Goal: Transaction & Acquisition: Purchase product/service

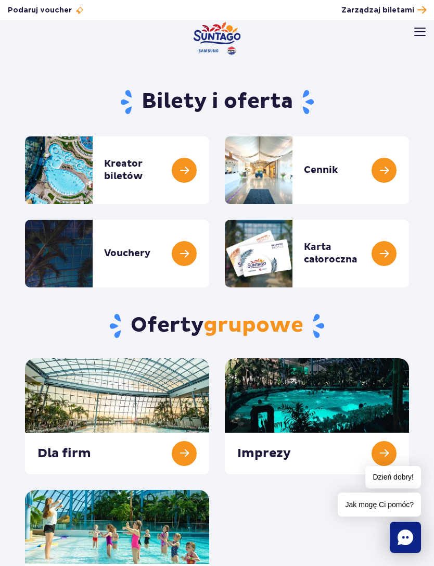
click at [401, 8] on span "Zarządzaj biletami" at bounding box center [378, 10] width 73 height 10
click at [209, 171] on link at bounding box center [209, 170] width 0 height 68
click at [422, 33] on img at bounding box center [419, 32] width 11 height 8
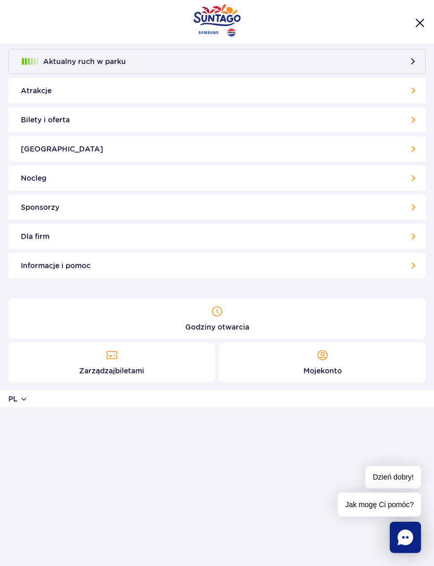
click at [241, 152] on link "[GEOGRAPHIC_DATA]" at bounding box center [217, 148] width 418 height 25
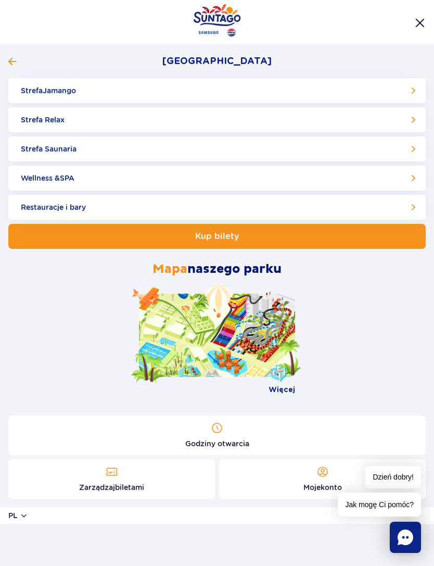
click at [409, 92] on link "Strefa Jamango" at bounding box center [217, 90] width 418 height 25
click at [133, 121] on link "Strefa Relax" at bounding box center [217, 119] width 418 height 25
click at [129, 153] on link "Strefa Saunaria" at bounding box center [217, 148] width 418 height 25
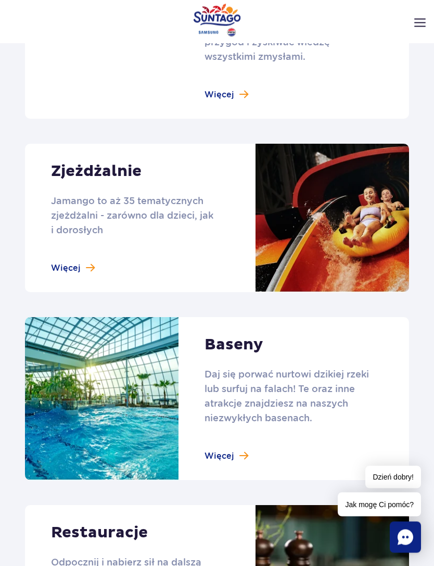
scroll to position [829, 0]
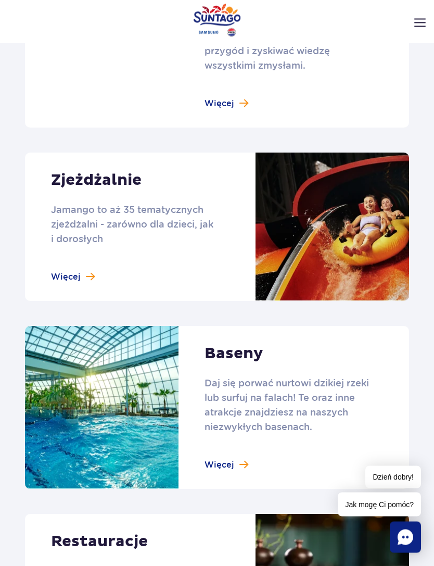
click at [80, 262] on link at bounding box center [217, 227] width 384 height 148
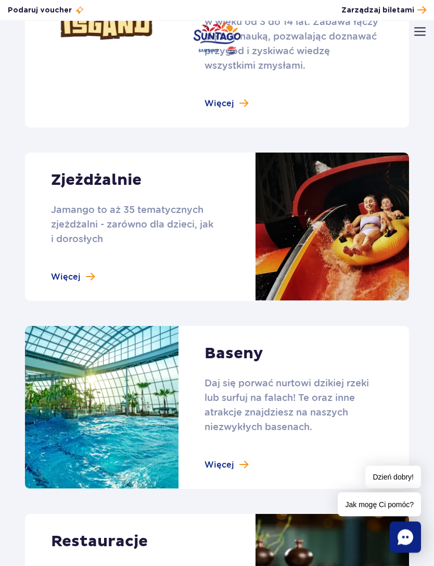
scroll to position [830, 0]
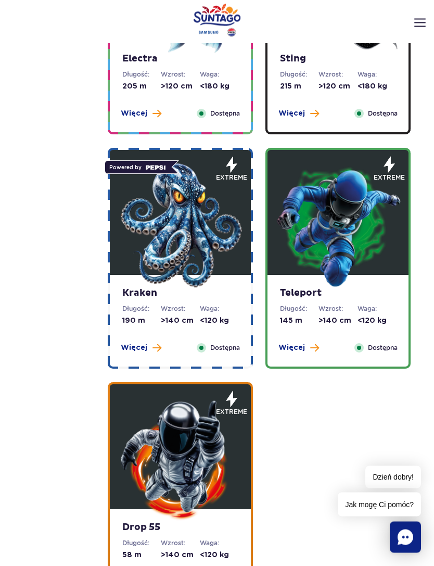
scroll to position [1164, 0]
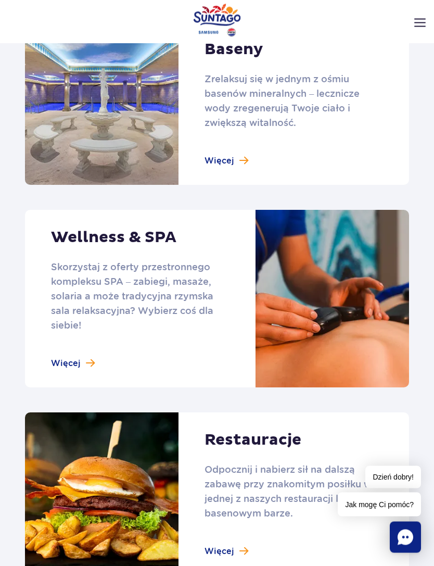
scroll to position [671, 0]
click at [240, 165] on link at bounding box center [217, 103] width 384 height 163
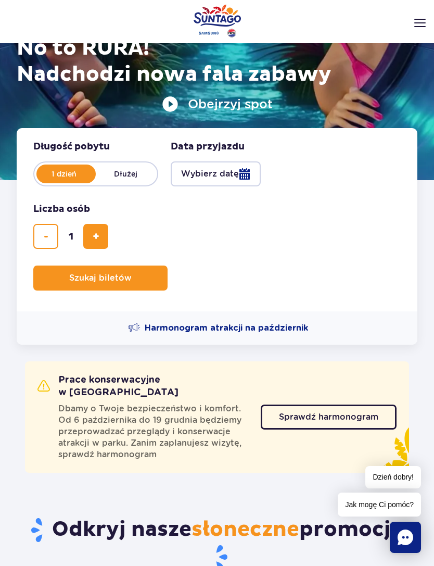
scroll to position [143, 0]
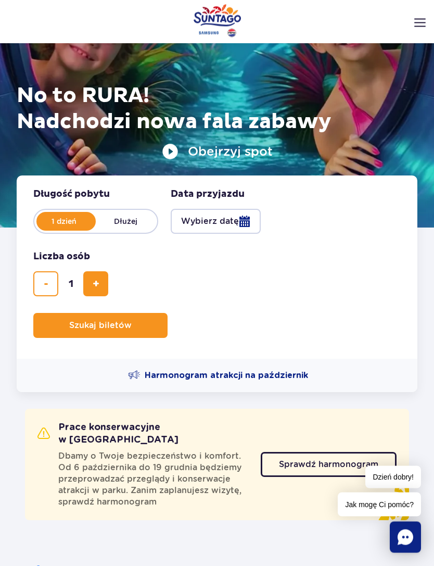
click at [97, 284] on span "dodaj bilet" at bounding box center [96, 284] width 7 height 0
type input "2"
click at [246, 221] on button "Wybierz datę" at bounding box center [216, 221] width 90 height 25
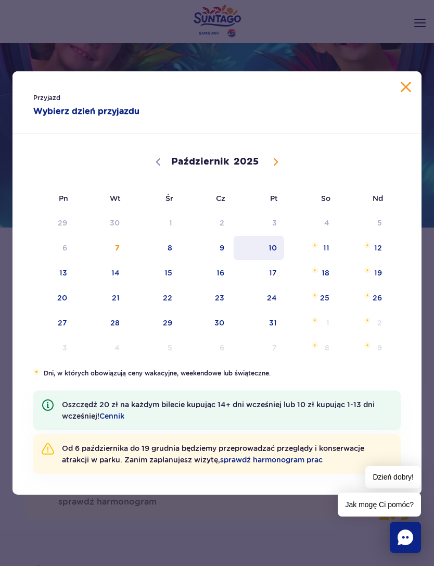
click at [272, 244] on span "10" at bounding box center [259, 248] width 53 height 24
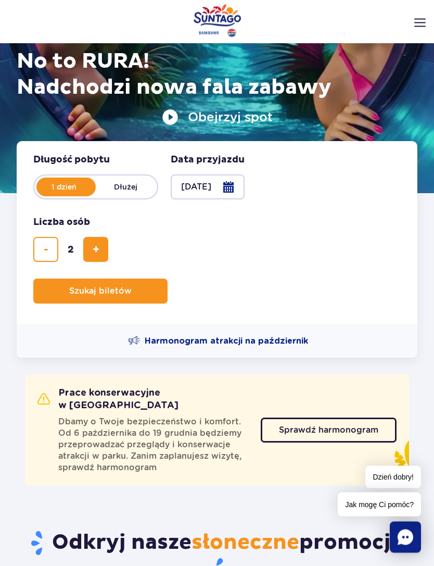
scroll to position [134, 0]
click at [357, 426] on span "Sprawdź harmonogram" at bounding box center [328, 430] width 99 height 8
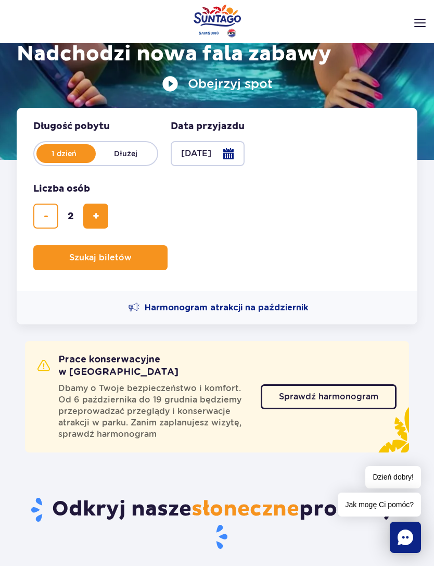
click at [132, 258] on span "Planowanie wizyty w Park of Poland" at bounding box center [132, 258] width 0 height 0
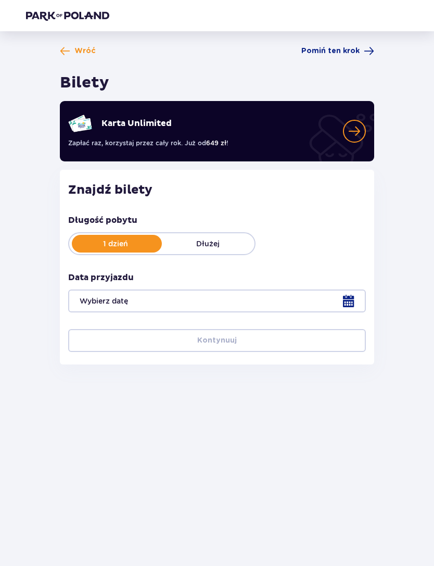
type input "[DATE]"
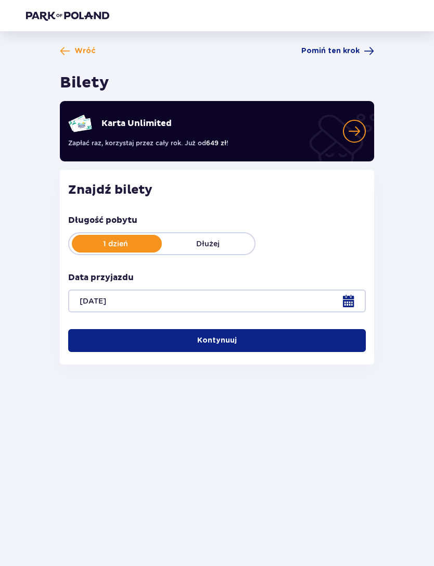
click at [314, 331] on button "Kontynuuj" at bounding box center [217, 340] width 298 height 23
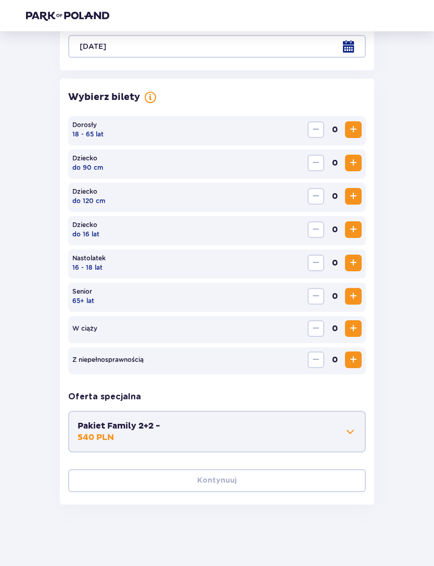
scroll to position [256, 0]
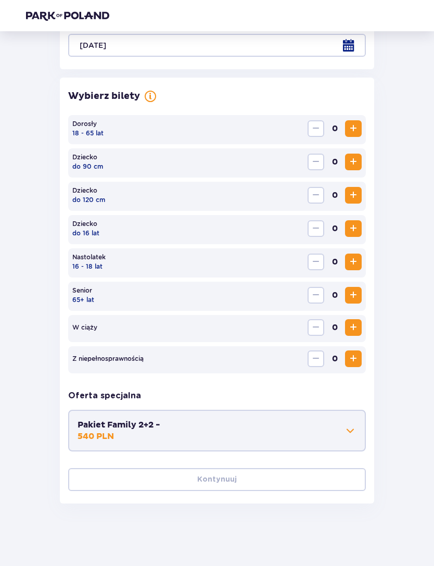
click at [355, 124] on span "Zwiększ" at bounding box center [353, 128] width 12 height 12
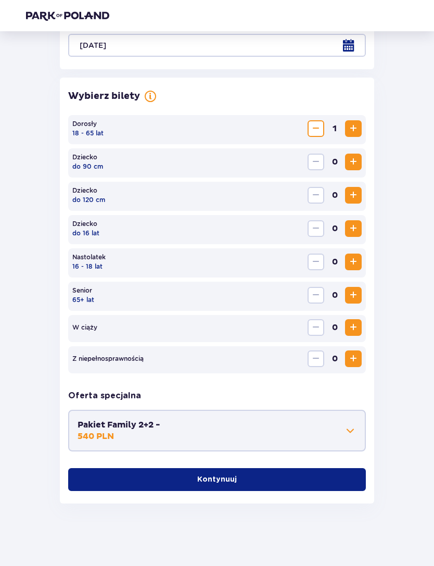
click at [351, 127] on span "Zwiększ" at bounding box center [353, 128] width 12 height 12
click at [297, 475] on button "Kontynuuj" at bounding box center [217, 479] width 298 height 23
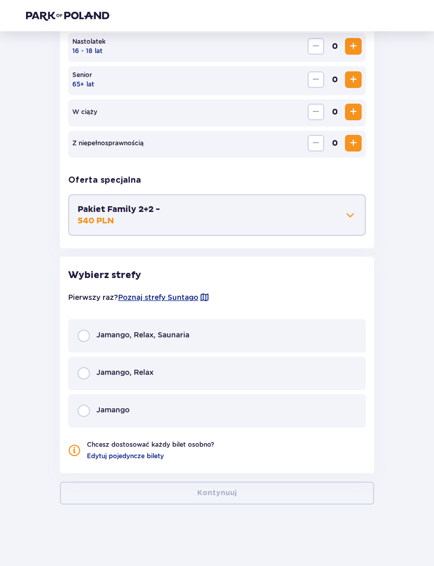
scroll to position [472, 0]
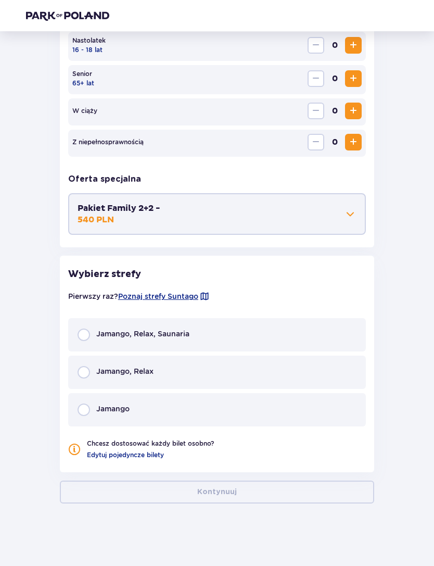
click at [129, 372] on span "Jamango, Relax" at bounding box center [124, 371] width 57 height 10
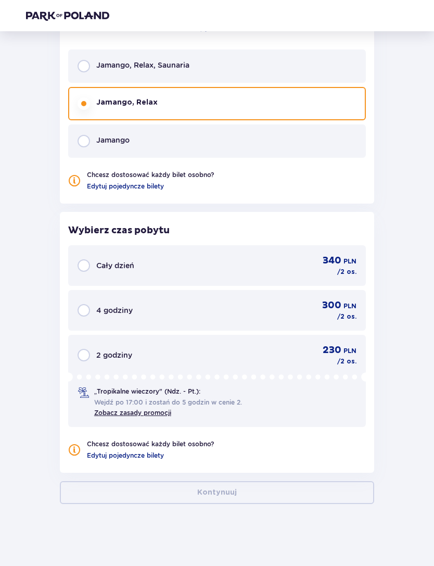
scroll to position [741, 0]
click at [110, 315] on span "4 godziny" at bounding box center [114, 310] width 36 height 10
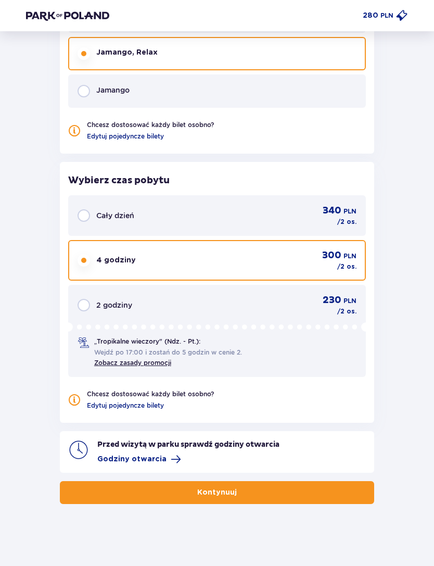
scroll to position [791, 0]
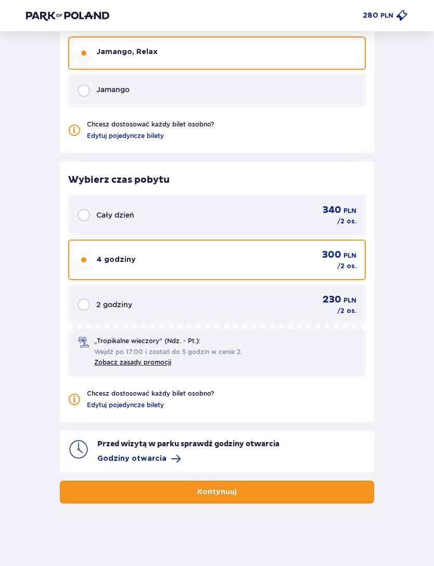
click at [238, 487] on span "button" at bounding box center [239, 492] width 10 height 10
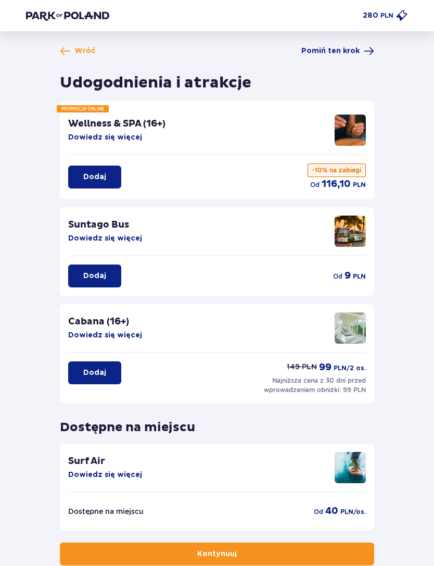
click at [111, 139] on button "Dowiedz się więcej" at bounding box center [105, 137] width 74 height 10
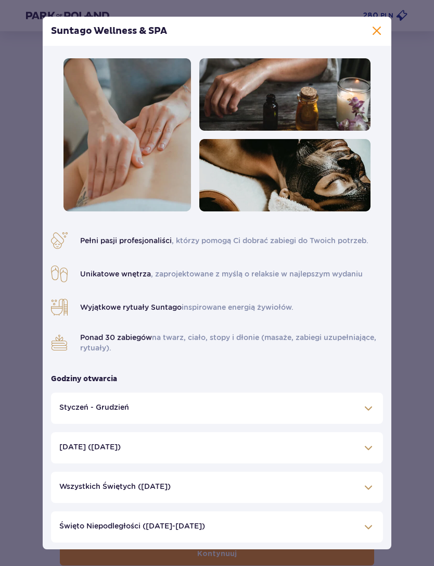
click at [376, 27] on span at bounding box center [377, 31] width 12 height 12
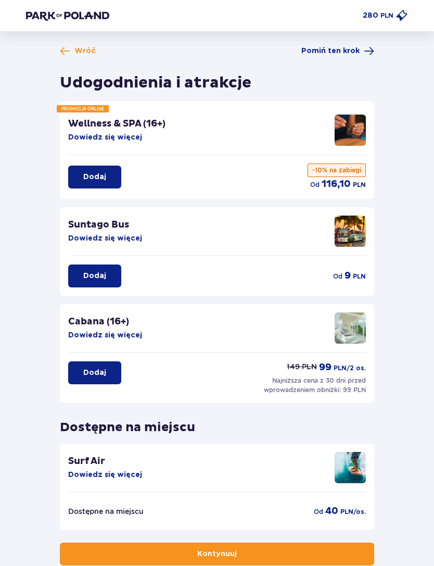
click at [91, 337] on button "Dowiedz się więcej" at bounding box center [105, 335] width 74 height 10
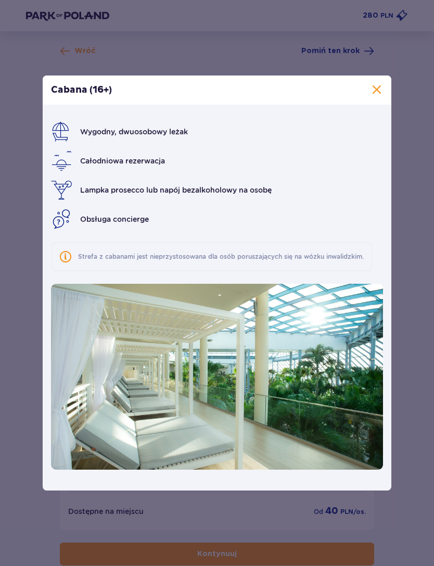
click at [374, 92] on span at bounding box center [377, 90] width 12 height 12
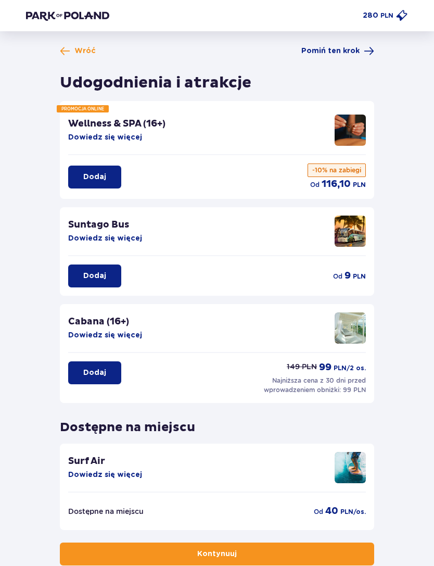
click at [77, 142] on button "Dowiedz się więcej" at bounding box center [105, 137] width 74 height 10
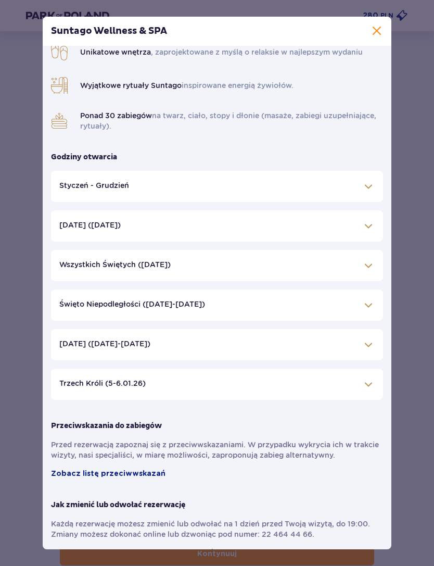
scroll to position [219, 0]
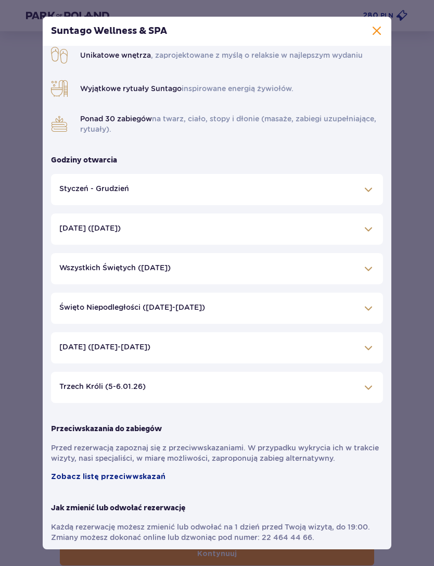
click at [368, 195] on span at bounding box center [368, 189] width 12 height 12
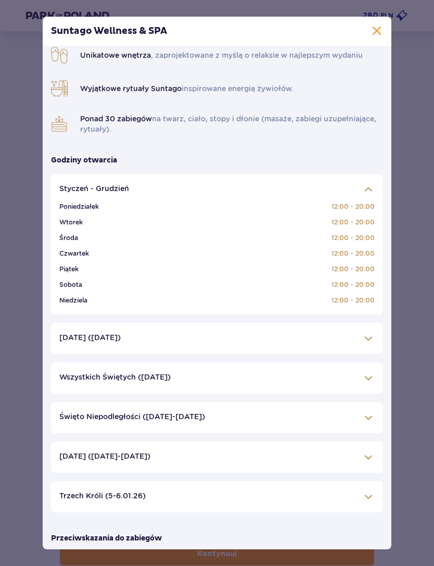
click at [375, 33] on span at bounding box center [377, 31] width 12 height 12
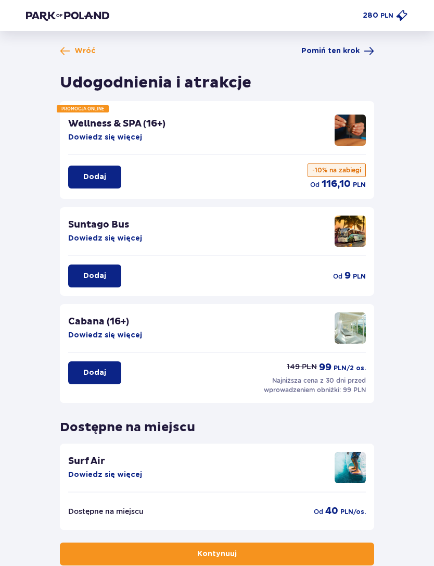
scroll to position [29, 0]
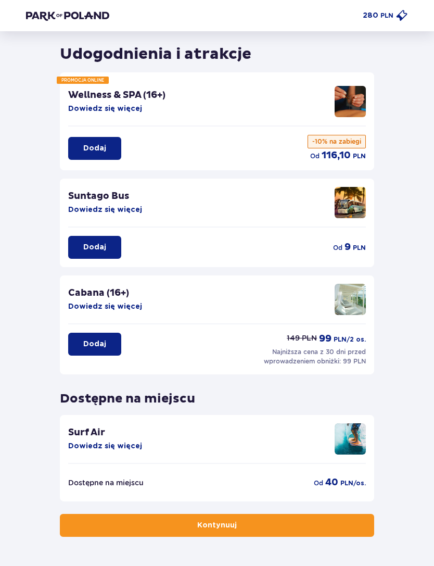
click at [84, 451] on button "Dowiedz się więcej" at bounding box center [105, 446] width 74 height 10
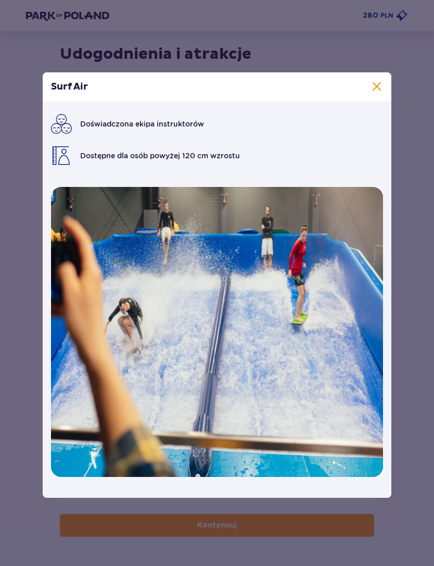
click at [379, 93] on span at bounding box center [377, 87] width 12 height 12
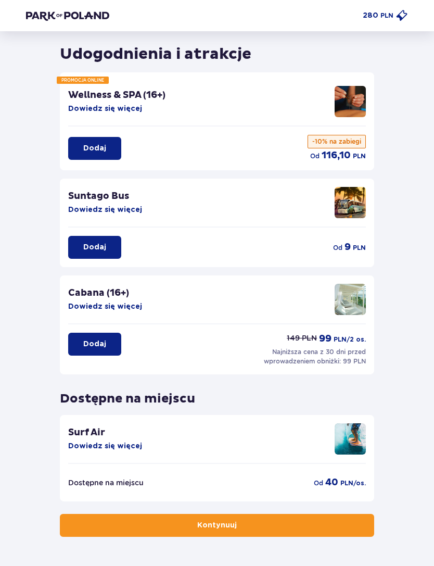
click at [160, 528] on button "Kontynuuj" at bounding box center [217, 525] width 315 height 23
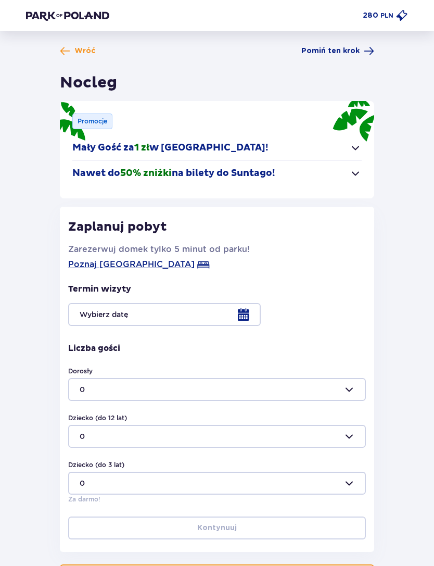
click at [193, 313] on div at bounding box center [217, 314] width 298 height 23
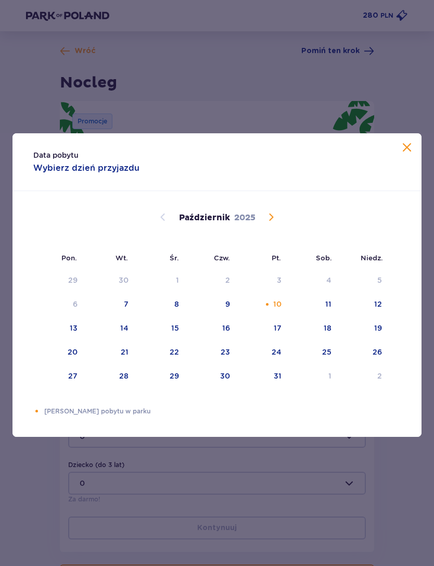
click at [278, 309] on div "10" at bounding box center [277, 304] width 8 height 10
click at [412, 154] on span "Zamknij" at bounding box center [407, 148] width 12 height 12
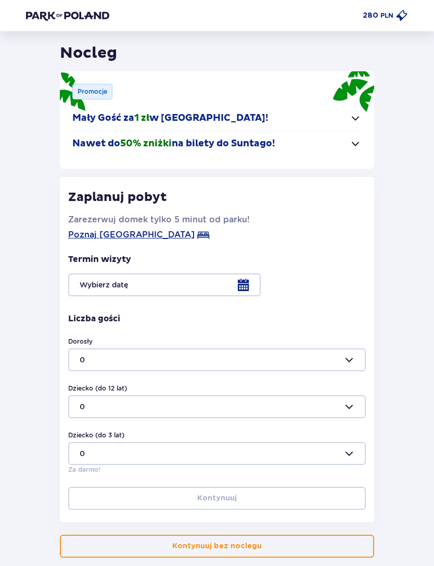
scroll to position [51, 0]
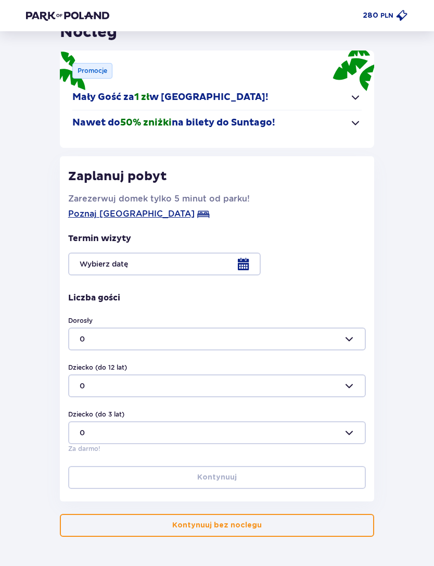
click at [292, 521] on button "Kontynuuj bez noclegu" at bounding box center [217, 525] width 315 height 23
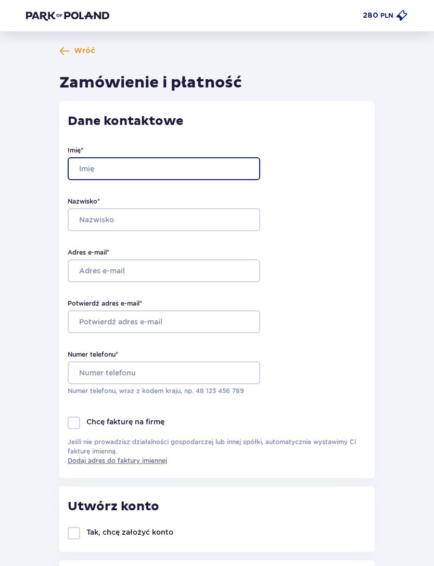
click at [190, 163] on input "Imię *" at bounding box center [164, 168] width 193 height 23
type input "H"
type input "Hubert"
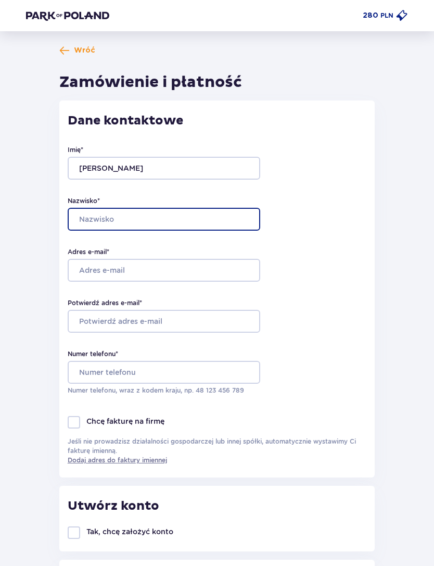
type input "Szymajda"
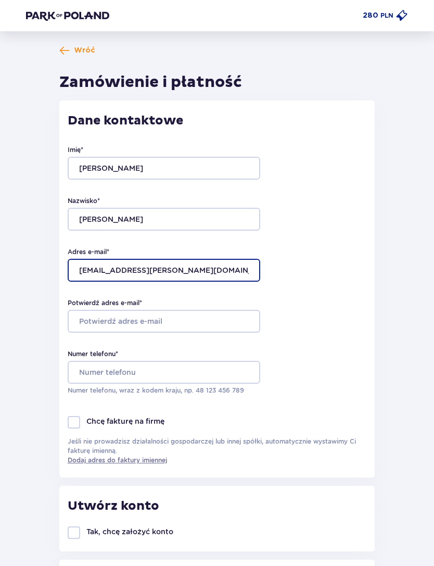
type input "hubert.szymajda@gmail.com"
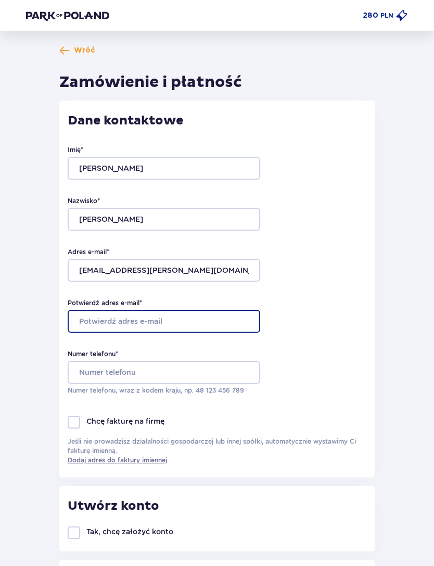
click at [96, 324] on input "Potwierdź adres e-mail *" at bounding box center [164, 321] width 193 height 23
click at [91, 319] on input "sng.hubert.szymajda@gmail.com" at bounding box center [164, 321] width 193 height 23
click at [92, 317] on input "sng.hubert.szymajda@gmail.com" at bounding box center [164, 321] width 193 height 23
click at [79, 319] on input "sng.hubert.szymajda@gmail.com" at bounding box center [164, 321] width 193 height 23
type input "hubert.szymajda@gmail.com"
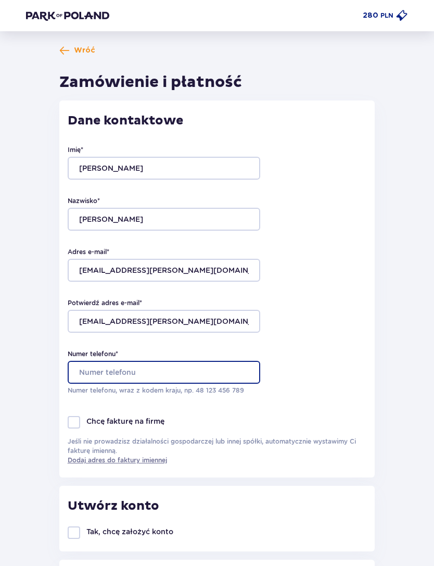
click at [217, 378] on input "Numer telefonu *" at bounding box center [164, 372] width 193 height 23
type input "519580153"
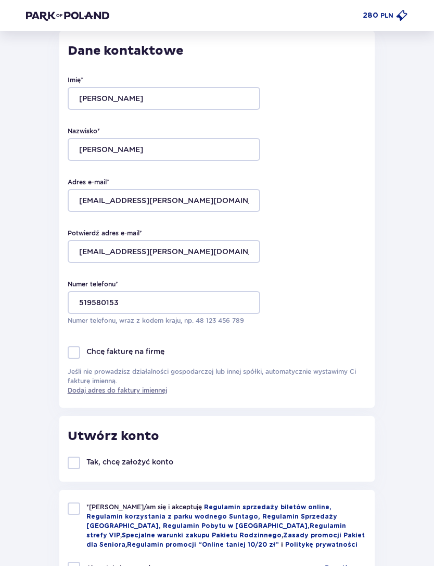
scroll to position [68, 0]
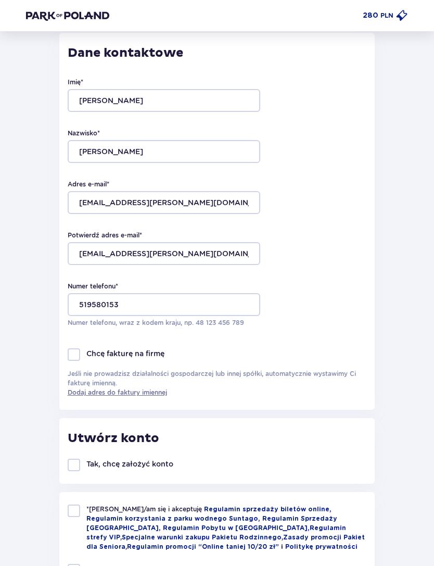
click at [71, 455] on div "Utwórz konto Tak, chcę założyć konto" at bounding box center [217, 452] width 316 height 66
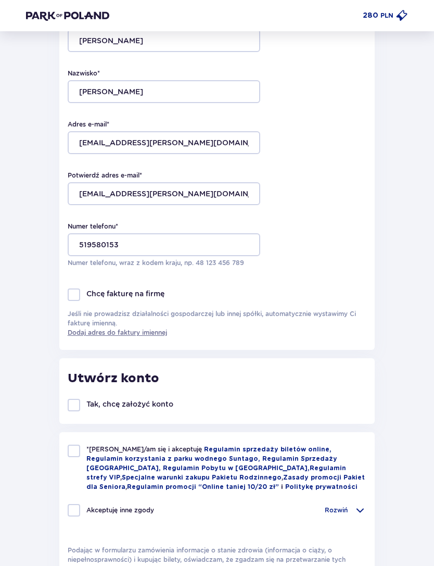
click at [74, 411] on div at bounding box center [74, 405] width 12 height 12
checkbox input "true"
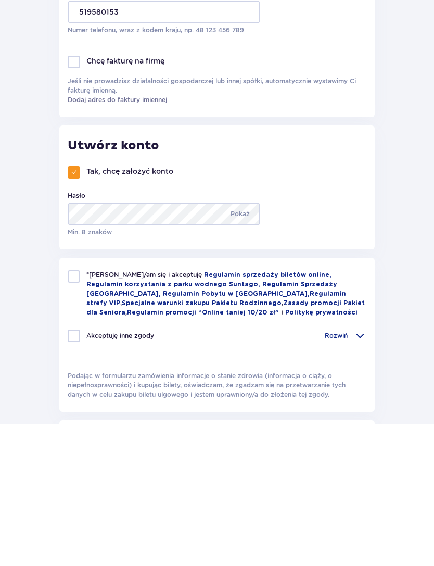
scroll to position [361, 0]
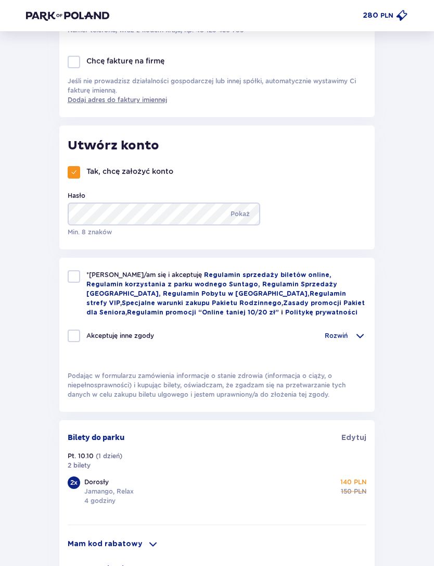
click at [76, 280] on div at bounding box center [74, 276] width 12 height 12
checkbox input "true"
click at [75, 341] on div at bounding box center [74, 336] width 12 height 12
checkbox input "true"
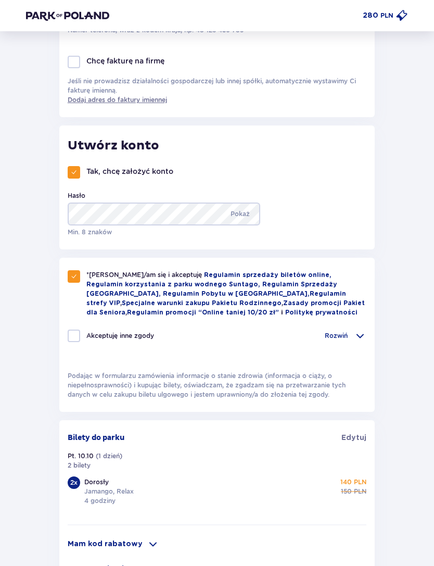
checkbox input "true"
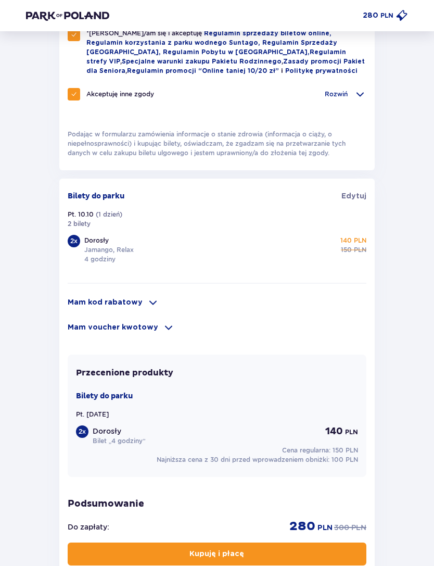
scroll to position [603, 0]
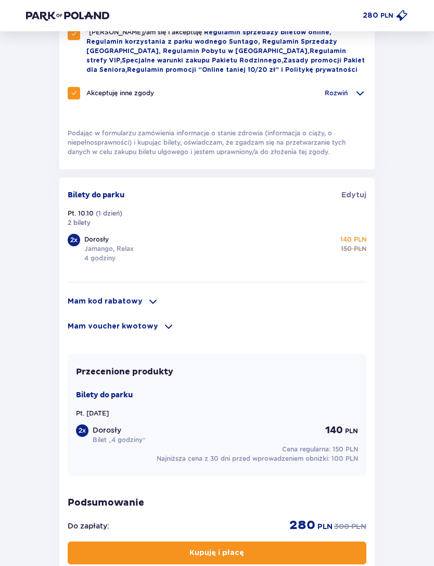
click at [288, 549] on button "Kupuję i płacę" at bounding box center [217, 553] width 299 height 23
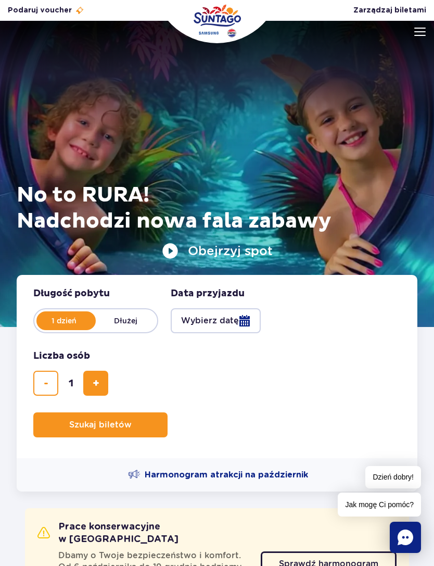
click at [421, 28] on img at bounding box center [419, 32] width 11 height 8
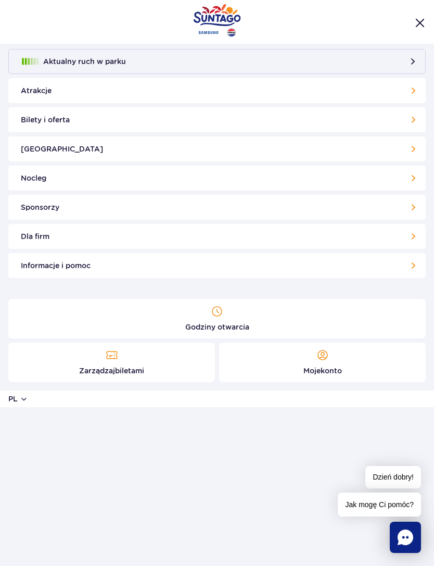
click at [411, 123] on link "Bilety i oferta" at bounding box center [217, 119] width 418 height 25
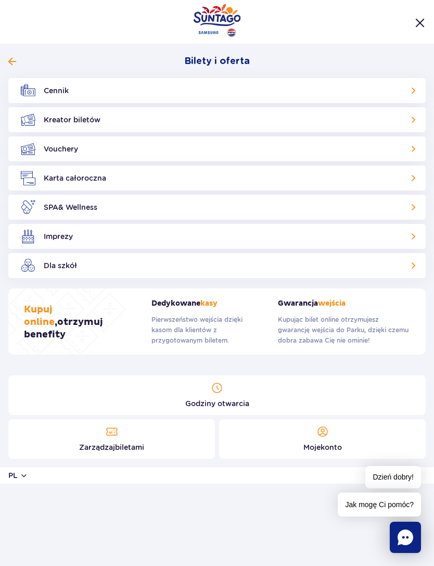
click at [12, 57] on span at bounding box center [12, 61] width 8 height 9
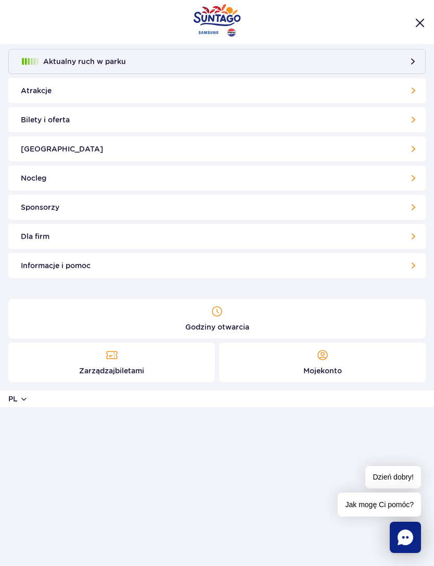
click at [344, 313] on link "Godziny otwarcia" at bounding box center [217, 319] width 418 height 40
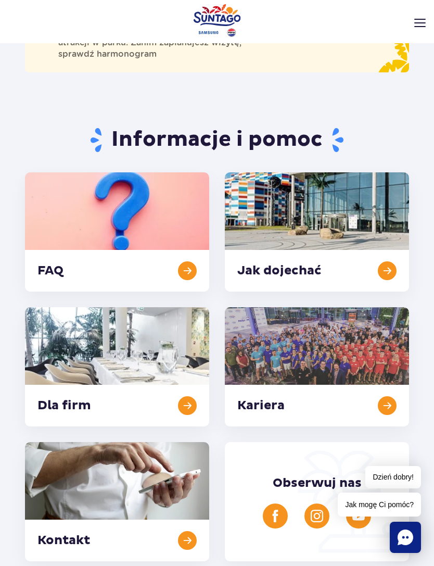
scroll to position [110, 0]
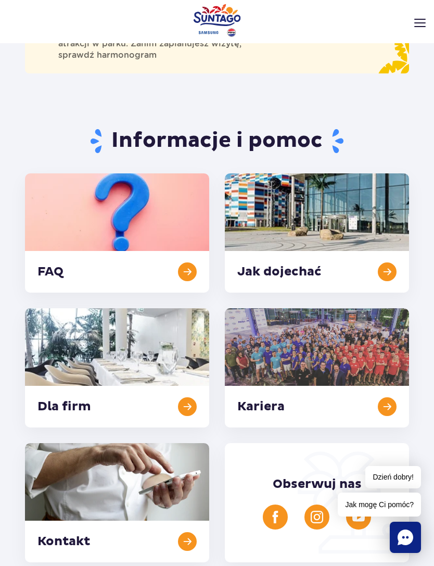
click at [388, 267] on link at bounding box center [317, 232] width 184 height 119
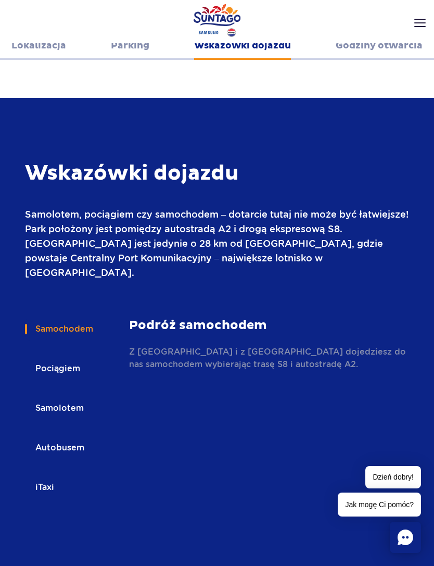
click at [386, 51] on header "Godziny otwarcia pl PL EN UA Moje konto Zarządzaj biletami Aktualny ruch w park…" at bounding box center [217, 44] width 434 height 46
click at [369, 49] on header "Godziny otwarcia pl PL EN UA Moje konto Zarządzaj biletami Aktualny ruch w park…" at bounding box center [217, 44] width 434 height 46
click at [373, 55] on header "Godziny otwarcia pl PL EN UA Moje konto Zarządzaj biletami Aktualny ruch w park…" at bounding box center [217, 44] width 434 height 46
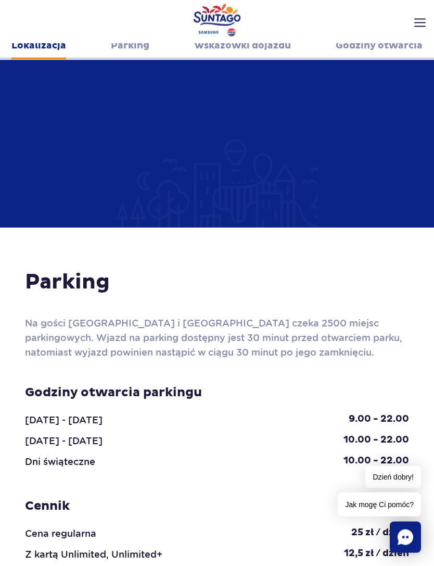
scroll to position [850, 0]
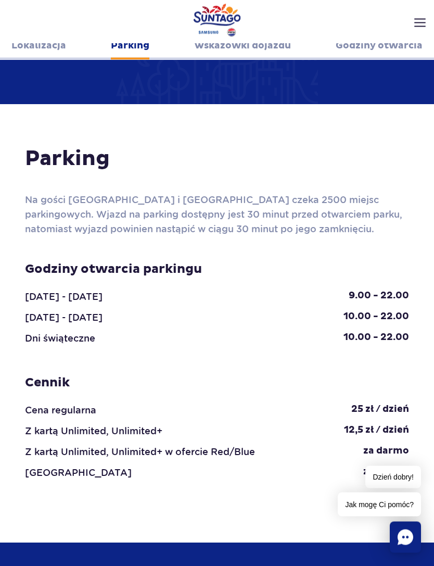
scroll to position [974, 0]
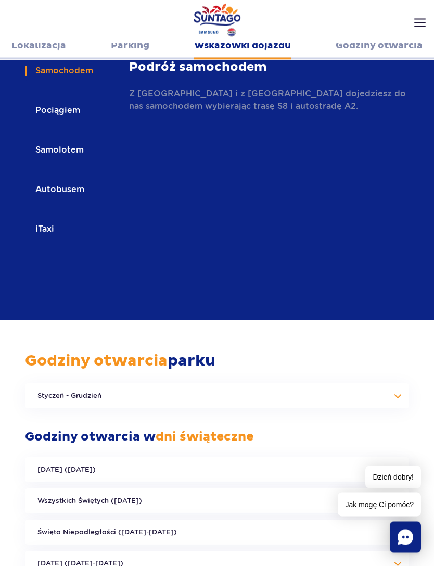
scroll to position [1677, 0]
click at [404, 383] on button "Styczeń - Grudzień" at bounding box center [217, 395] width 384 height 25
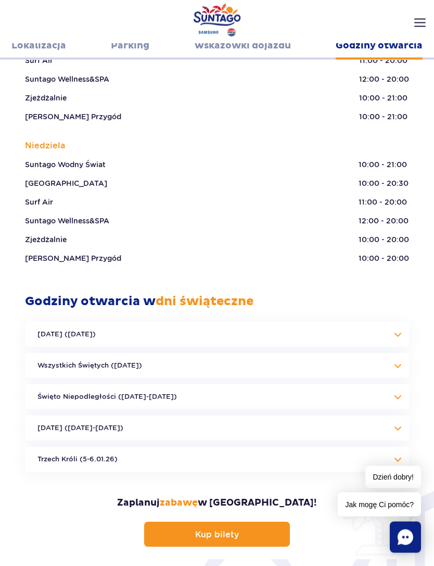
scroll to position [2885, 0]
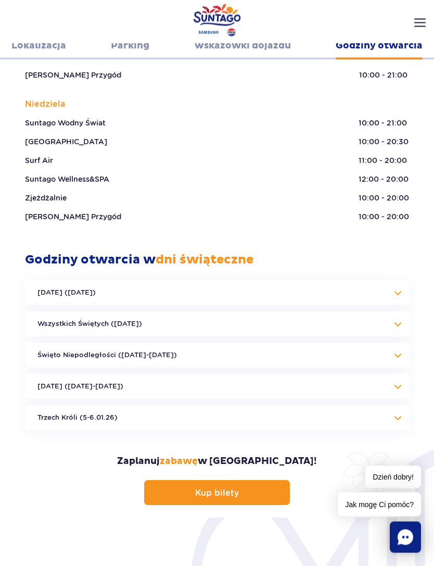
click at [402, 281] on button "[DATE] ([DATE])" at bounding box center [217, 293] width 384 height 25
